Goal: Task Accomplishment & Management: Manage account settings

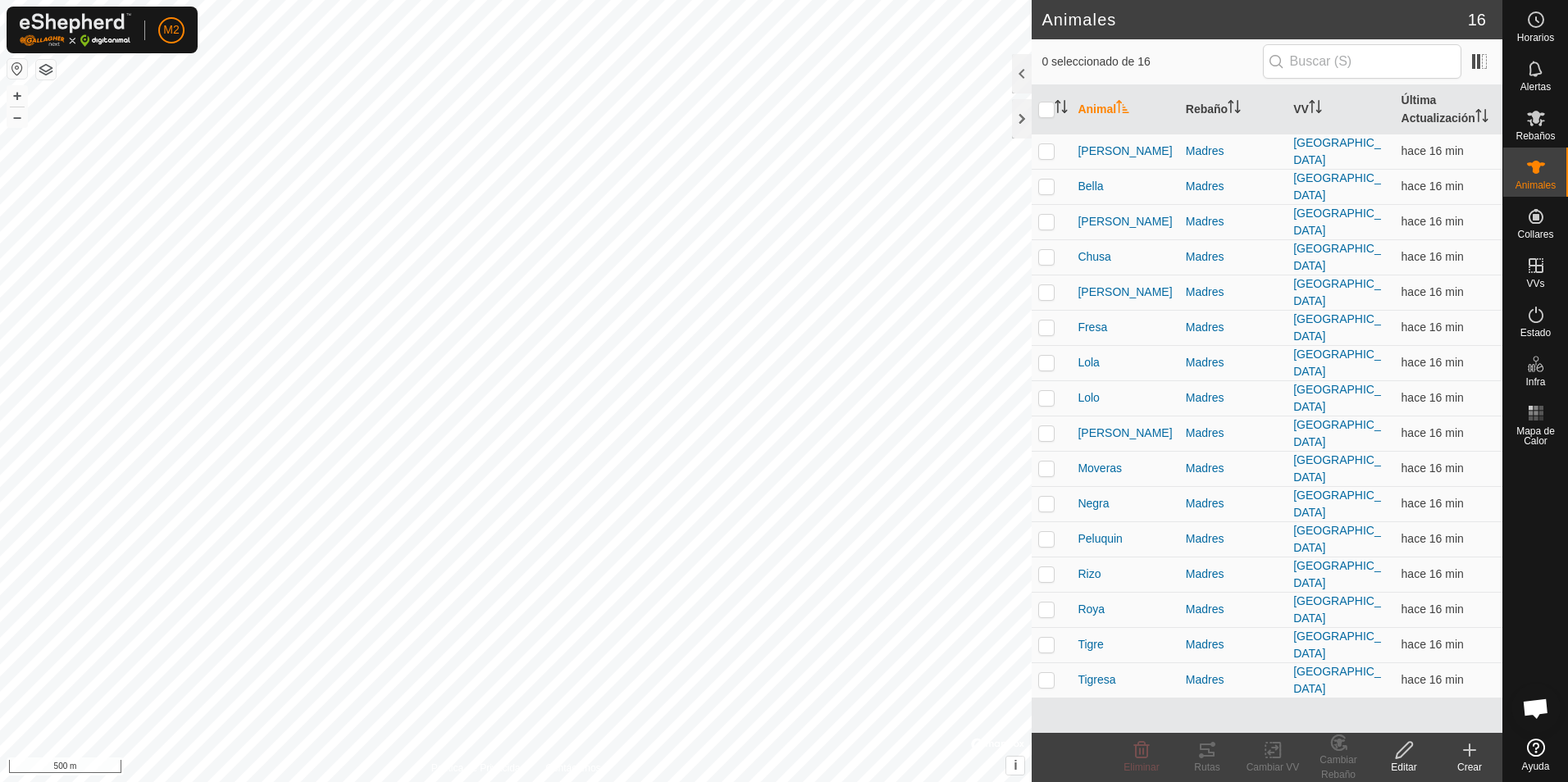
click at [12, 67] on button "button" at bounding box center [17, 69] width 20 height 20
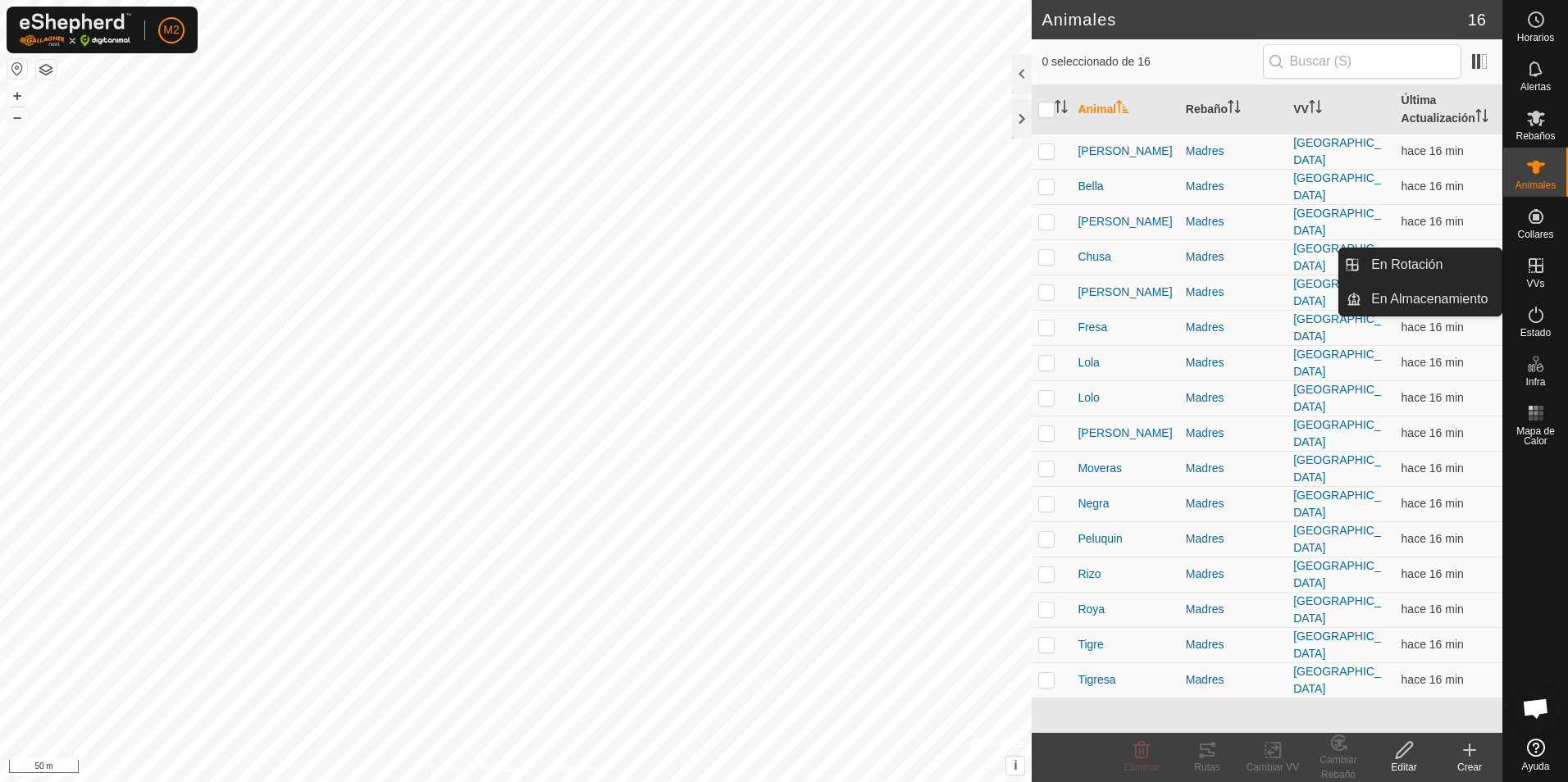
click at [1534, 268] on icon at bounding box center [1536, 265] width 20 height 20
click at [1393, 271] on link "En Rotación" at bounding box center [1431, 264] width 140 height 32
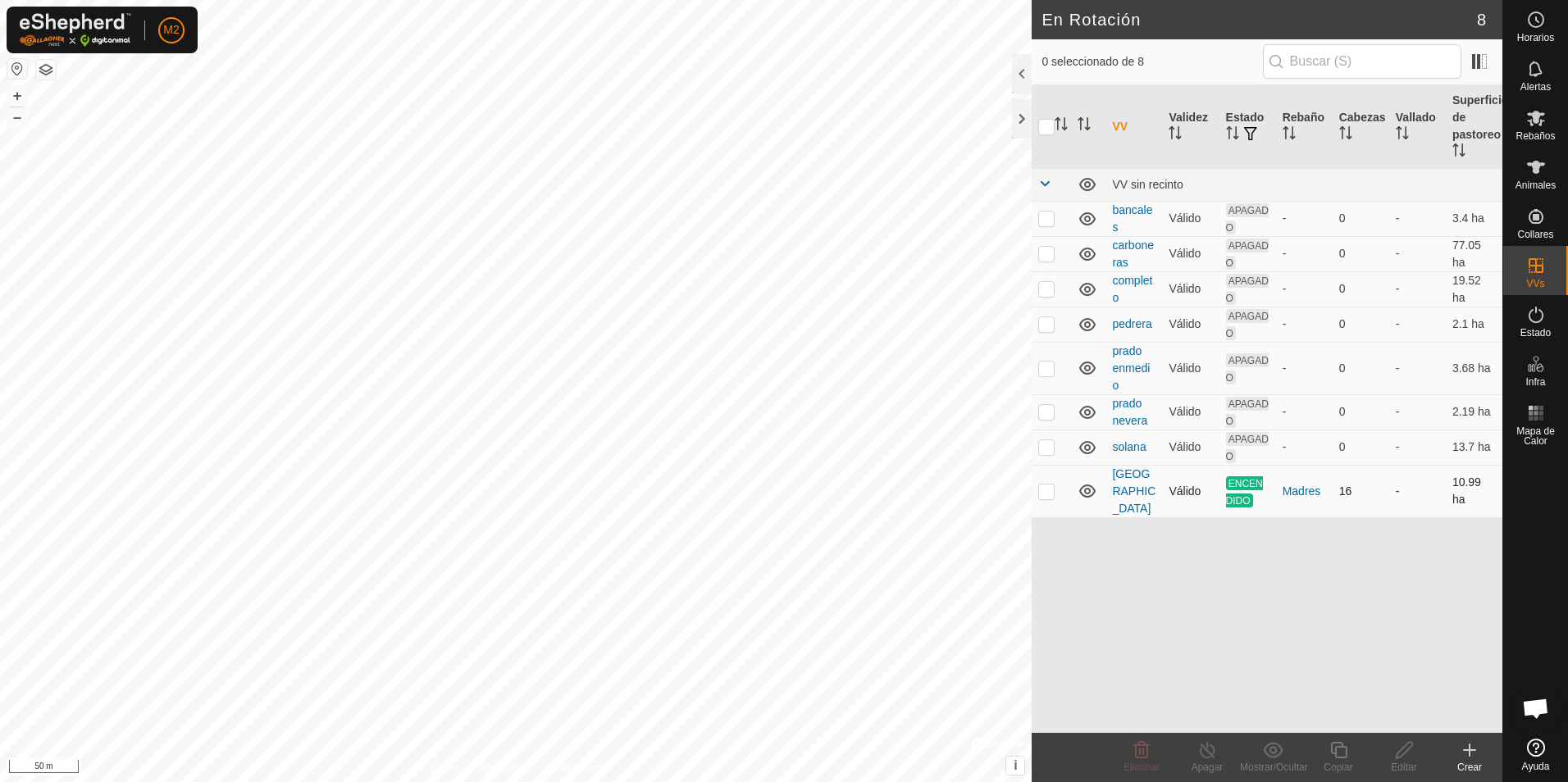
click at [1047, 486] on p-checkbox at bounding box center [1045, 491] width 16 height 13
checkbox input "true"
click at [1206, 753] on icon at bounding box center [1207, 750] width 20 height 20
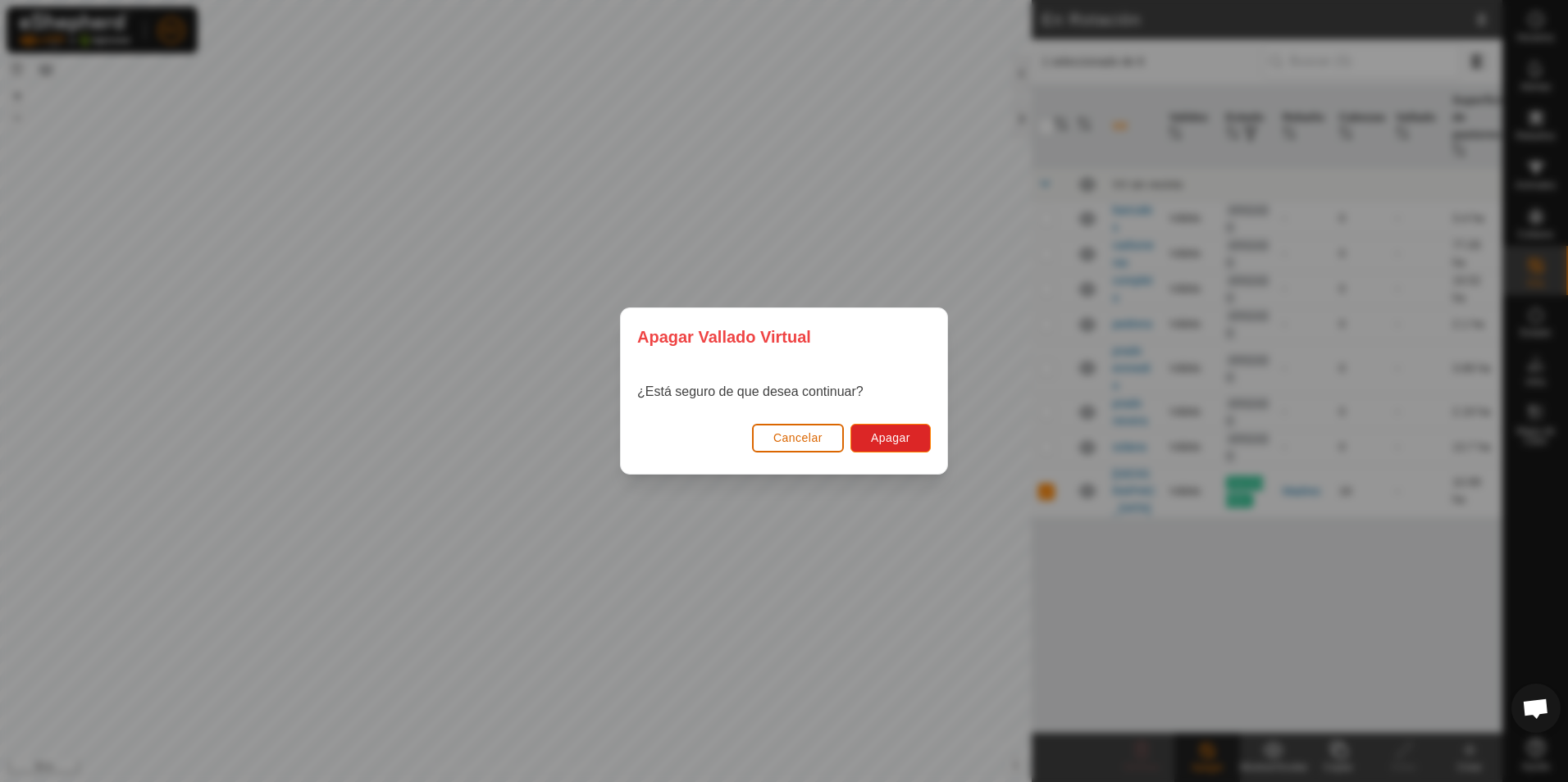
click at [779, 434] on span "Cancelar" at bounding box center [798, 438] width 50 height 13
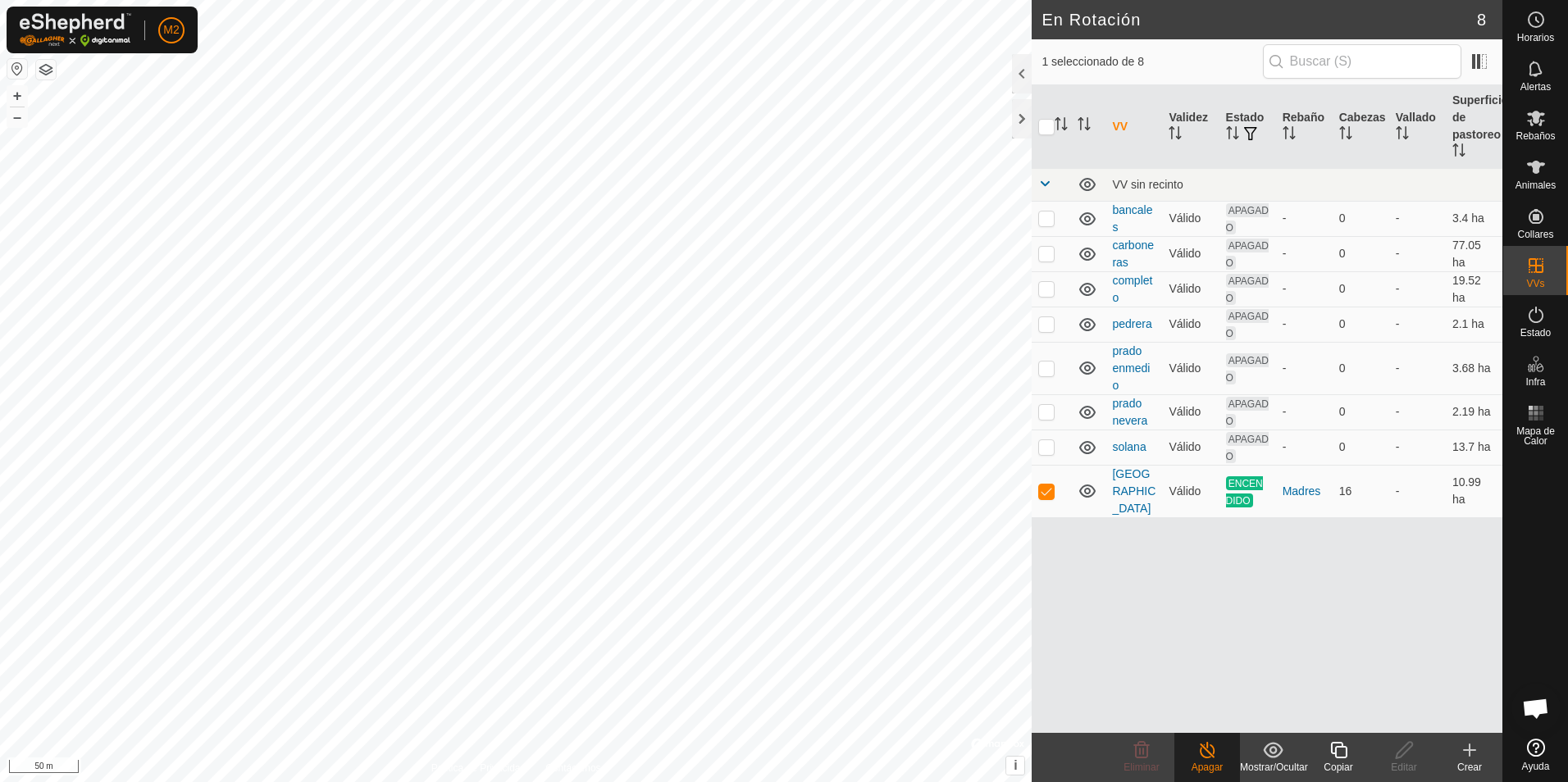
checkbox input "true"
checkbox input "false"
drag, startPoint x: 1045, startPoint y: 449, endPoint x: 1034, endPoint y: 448, distance: 11.0
click at [1045, 449] on p-checkbox at bounding box center [1045, 447] width 16 height 13
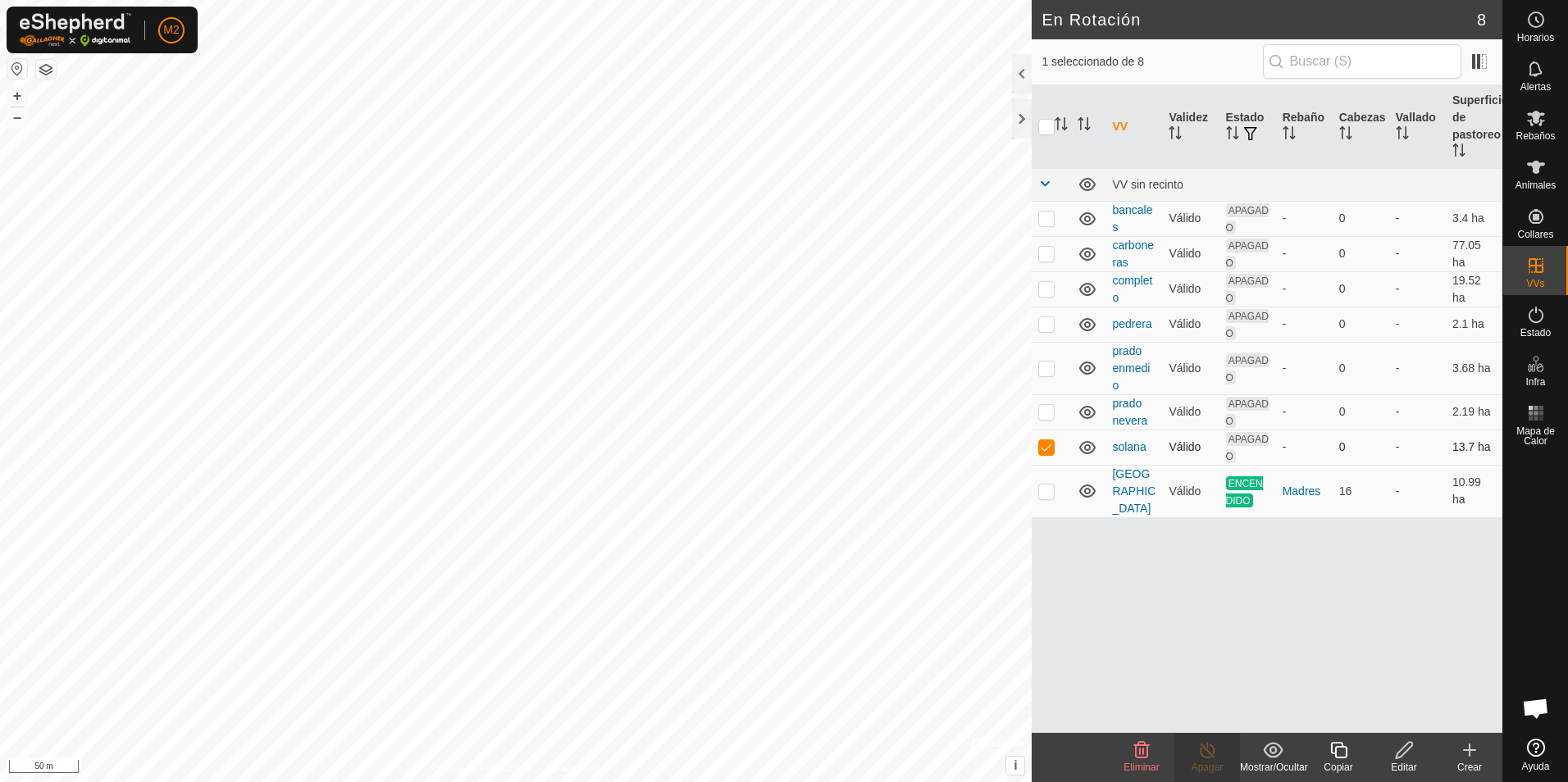
checkbox input "false"
click at [1024, 122] on div at bounding box center [1021, 118] width 20 height 39
